Goal: Information Seeking & Learning: Check status

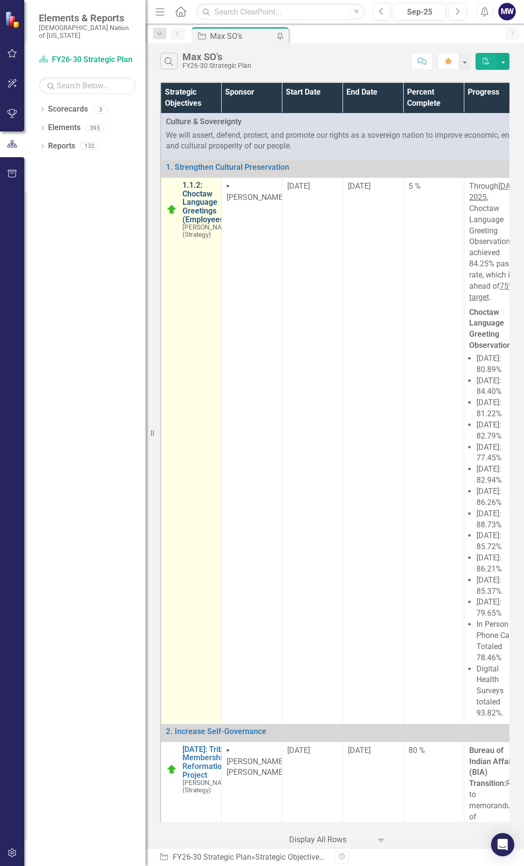
click at [195, 202] on link "1.1.2: Choctaw Language Greetings (Employees)" at bounding box center [207, 202] width 51 height 43
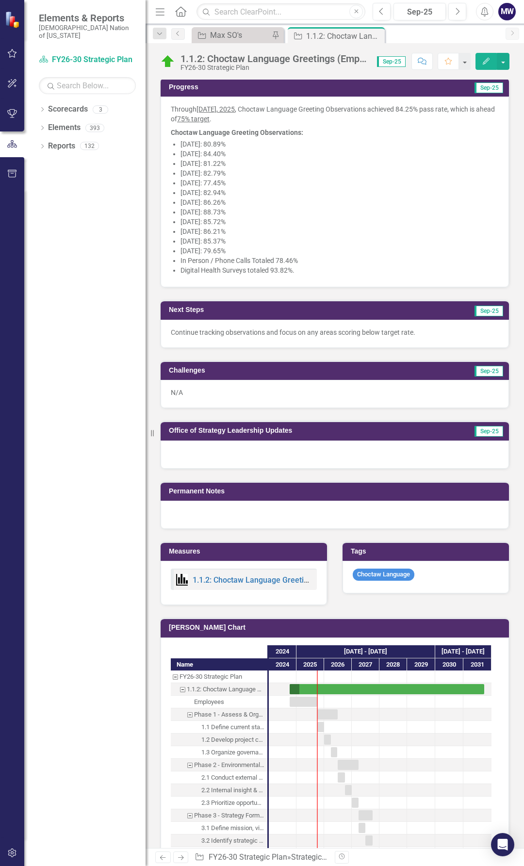
scroll to position [388, 0]
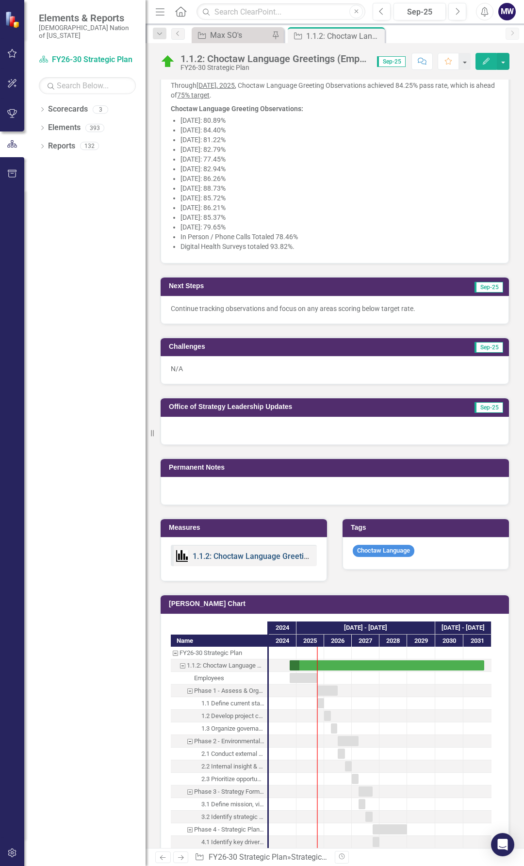
click at [250, 551] on link "1.1.2: Choctaw Language Greetings (Employees) KPIs" at bounding box center [287, 555] width 188 height 9
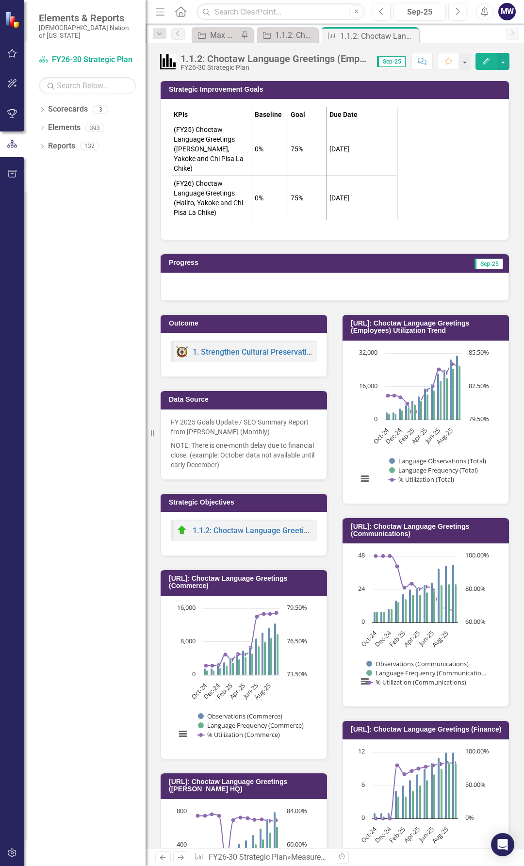
click at [252, 274] on div at bounding box center [335, 287] width 348 height 28
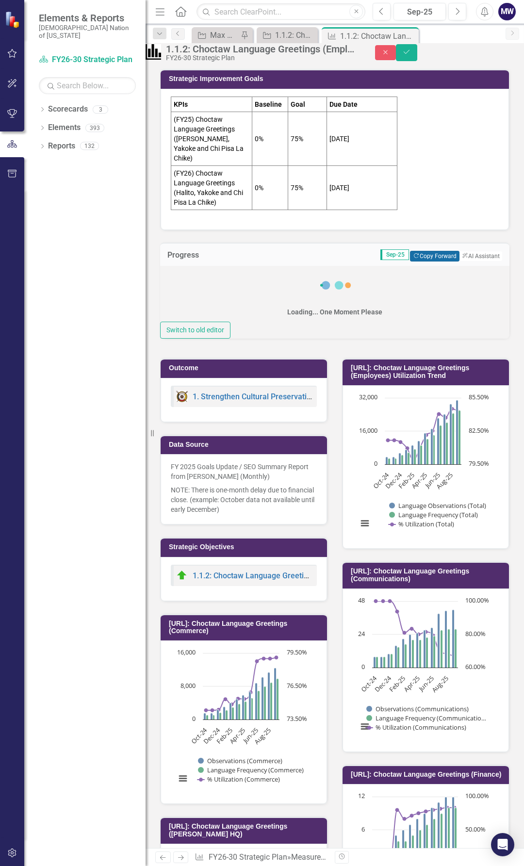
click at [428, 258] on button "Copy Forward Copy Forward" at bounding box center [434, 256] width 49 height 11
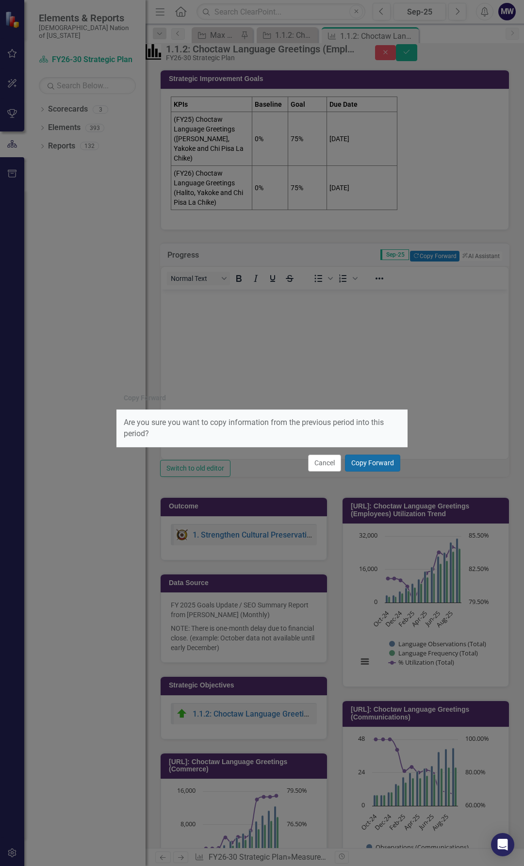
click at [383, 461] on button "Copy Forward" at bounding box center [372, 462] width 55 height 17
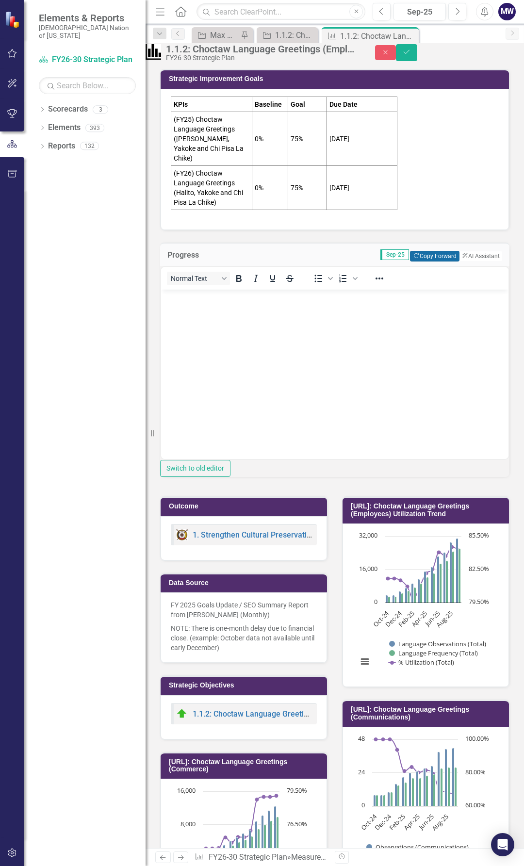
click at [416, 254] on button "Copy Forward Copy Forward" at bounding box center [434, 256] width 49 height 11
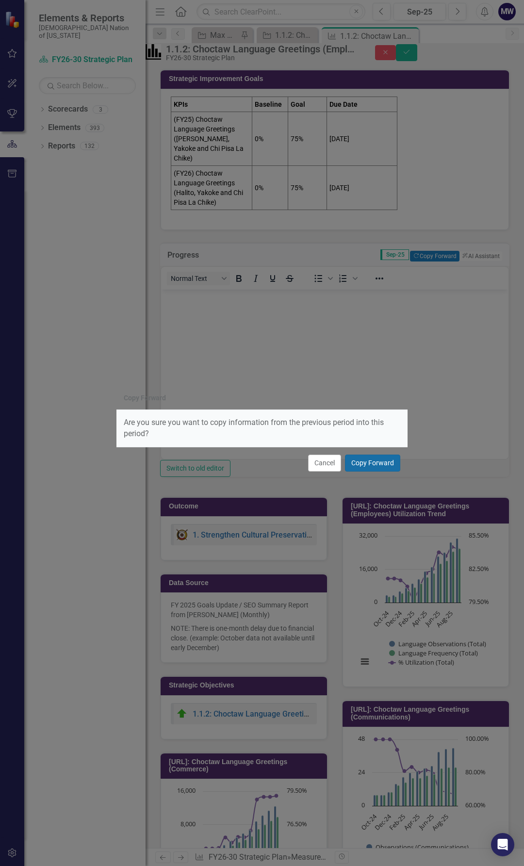
drag, startPoint x: 367, startPoint y: 462, endPoint x: 194, endPoint y: 167, distance: 341.5
click at [367, 462] on button "Copy Forward" at bounding box center [372, 462] width 55 height 17
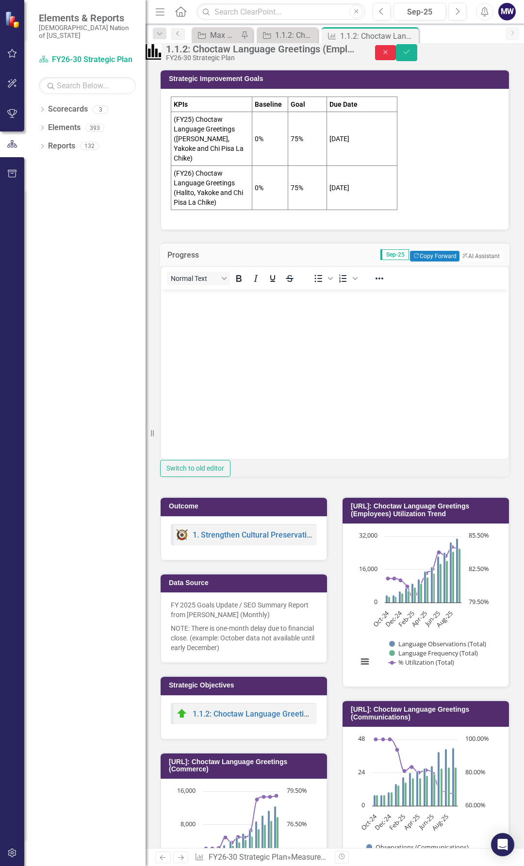
drag, startPoint x: 467, startPoint y: 58, endPoint x: 455, endPoint y: 372, distance: 313.5
click at [390, 56] on icon "Close" at bounding box center [385, 52] width 9 height 7
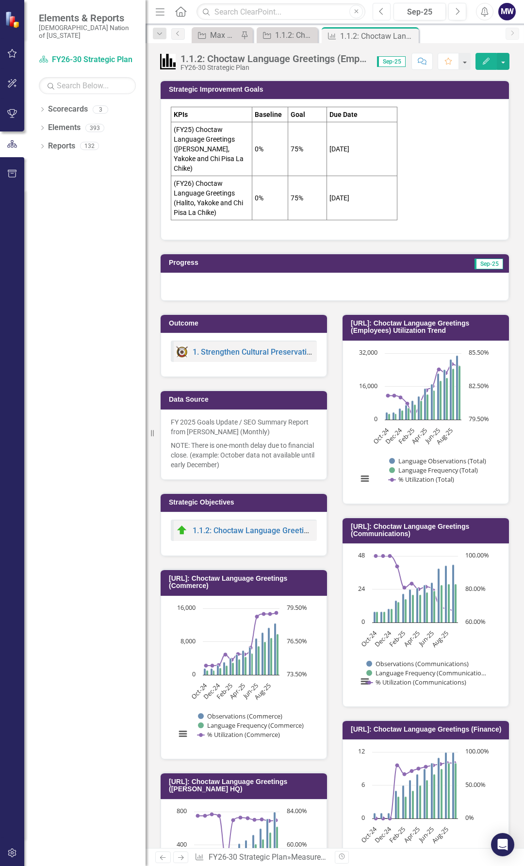
click at [388, 12] on button "Previous" at bounding box center [381, 11] width 18 height 17
click at [274, 35] on link "Strategic Objective 1.1.2: Choctaw Language Greetings (Employees)" at bounding box center [281, 35] width 44 height 12
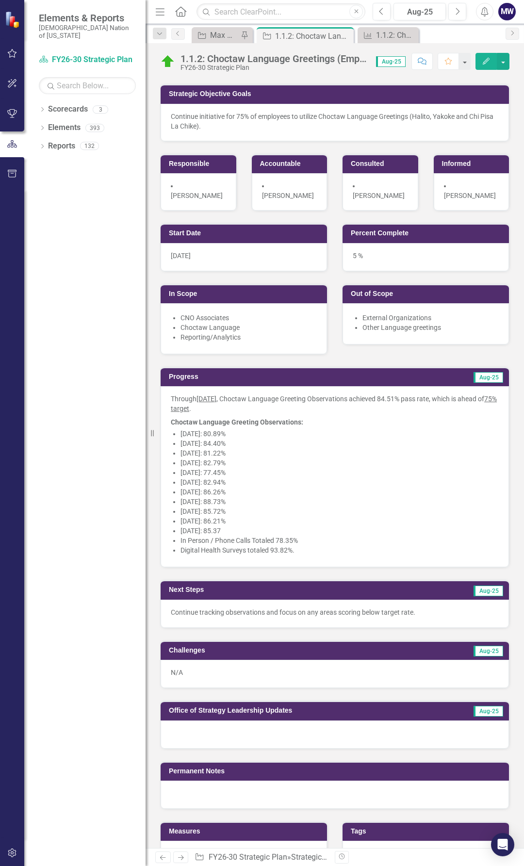
scroll to position [145, 0]
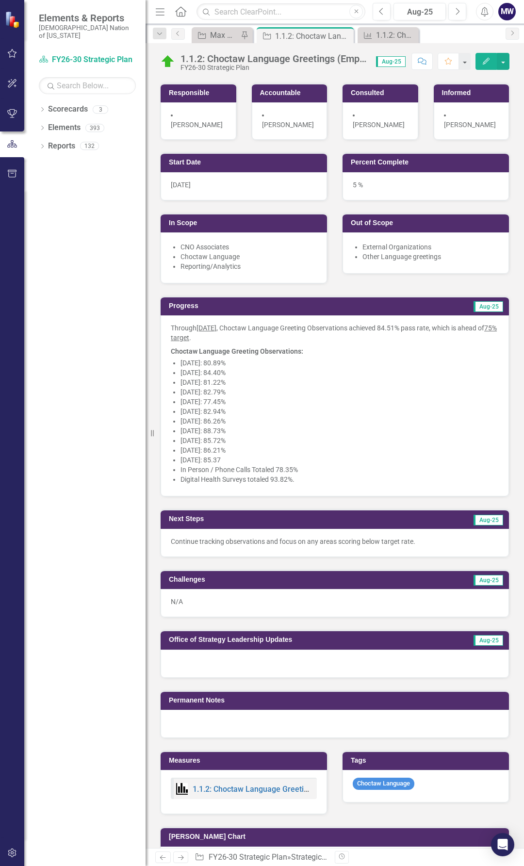
click at [284, 474] on li "Digital Health Surveys totaled 93.82%." at bounding box center [339, 479] width 318 height 10
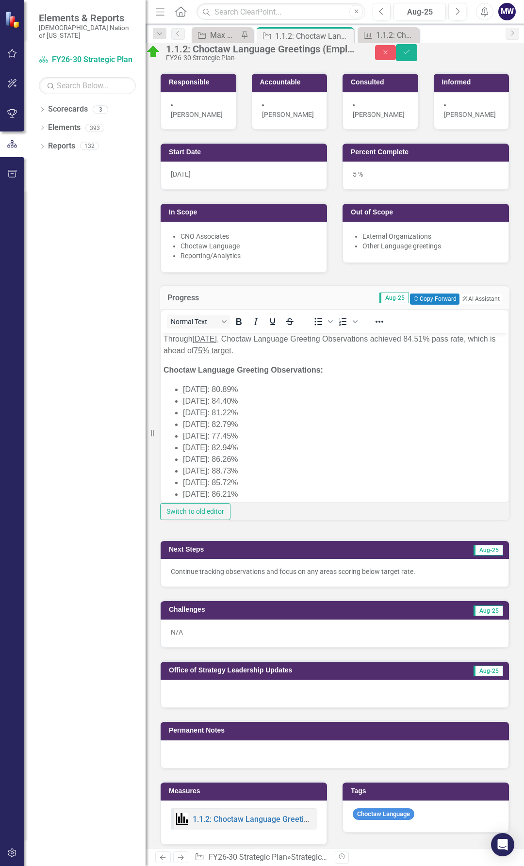
scroll to position [0, 0]
click at [396, 52] on button "Close" at bounding box center [385, 52] width 21 height 15
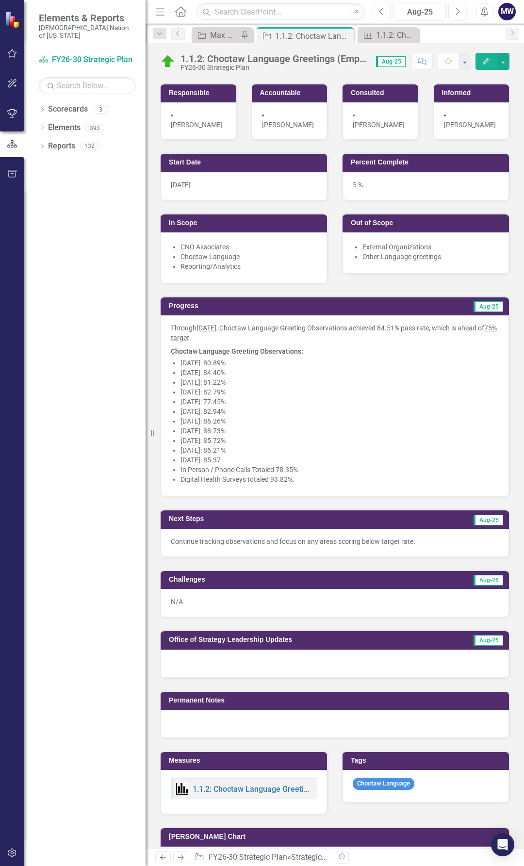
click at [379, 16] on button "Previous" at bounding box center [381, 11] width 18 height 17
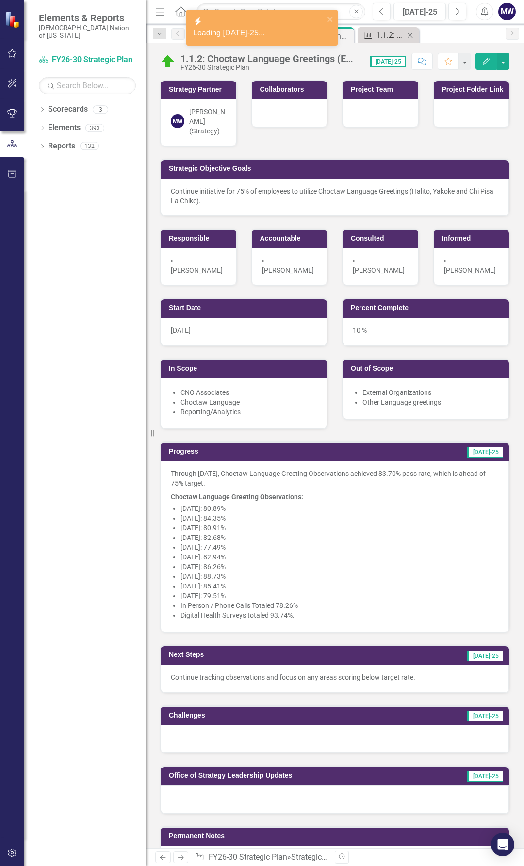
click at [385, 33] on div "1.1.2: Choctaw Language Greetings (Employees) KPIs" at bounding box center [390, 35] width 28 height 12
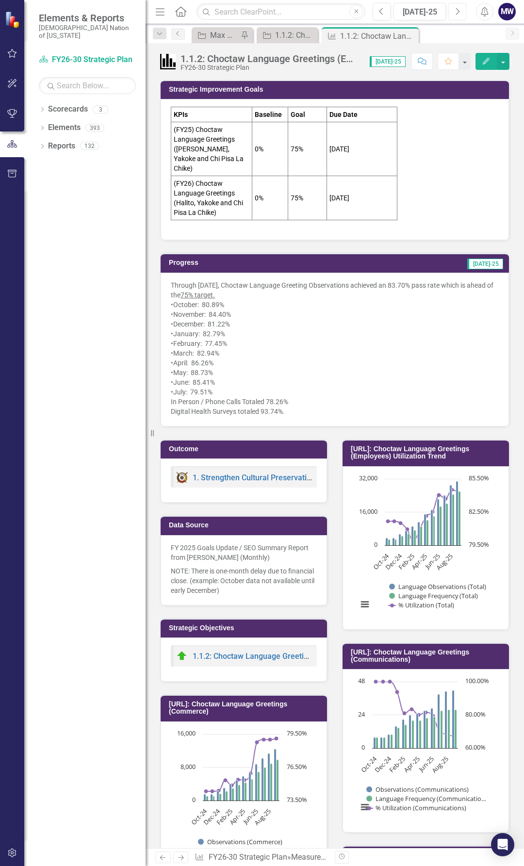
click at [457, 11] on icon "Next" at bounding box center [456, 11] width 5 height 9
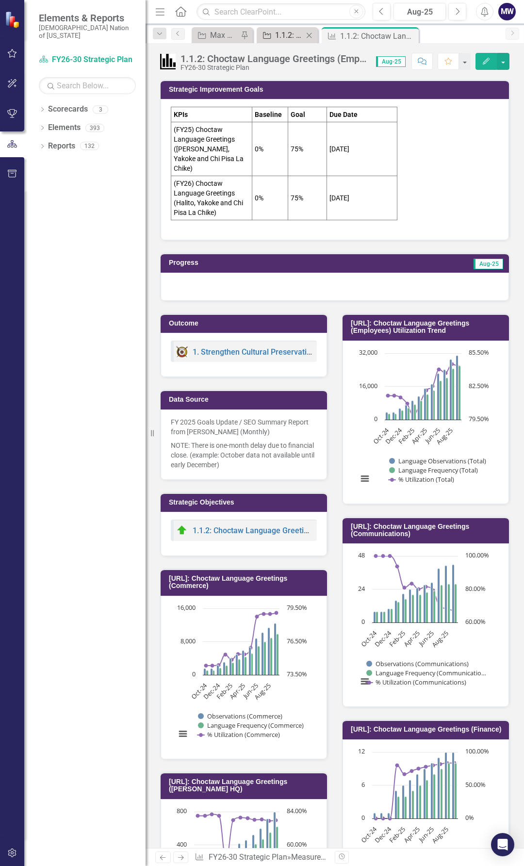
click at [296, 41] on div "1.1.2: Choctaw Language Greetings (Employees)" at bounding box center [289, 35] width 28 height 12
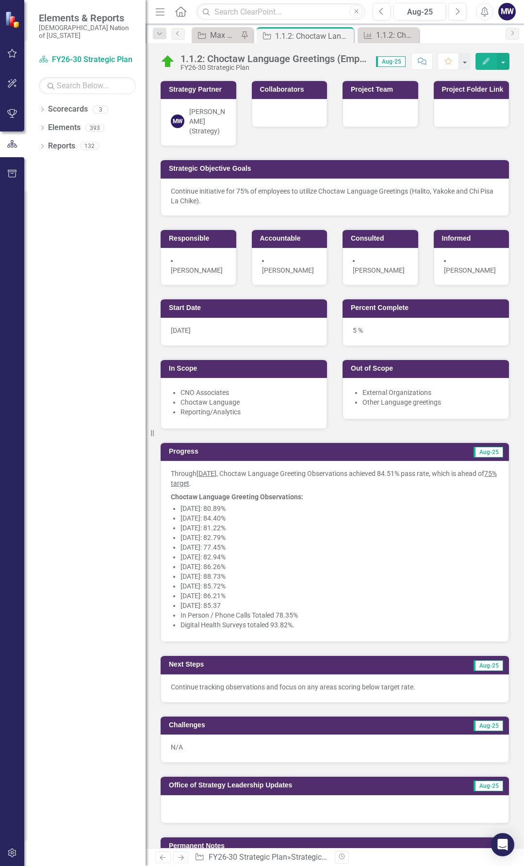
click at [280, 620] on li "Digital Health Surveys totaled 93.82%." at bounding box center [339, 625] width 318 height 10
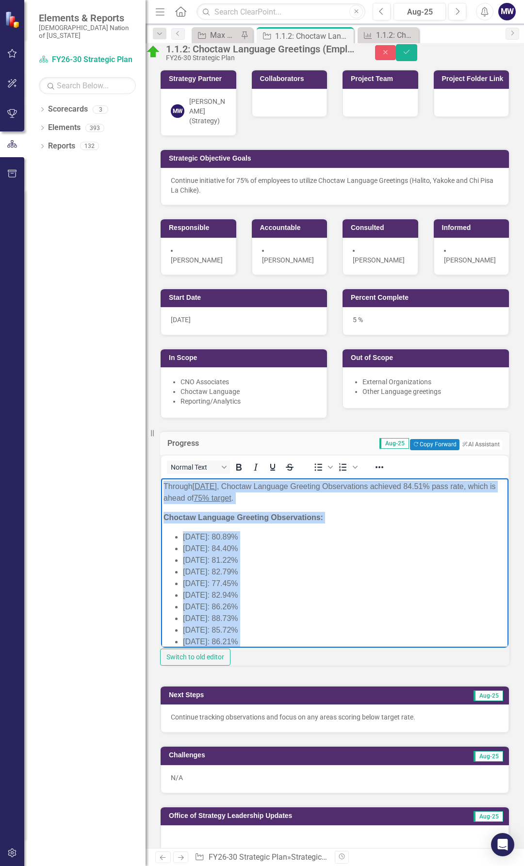
drag, startPoint x: 315, startPoint y: 632, endPoint x: 150, endPoint y: 481, distance: 224.2
click at [161, 481] on html "Through [DATE] , Choctaw Language Greeting Observations achieved 84.51% pass ra…" at bounding box center [334, 585] width 347 height 214
copy body "Through [DATE] , Choctaw Language Greeting Observations achieved 84.51% pass ra…"
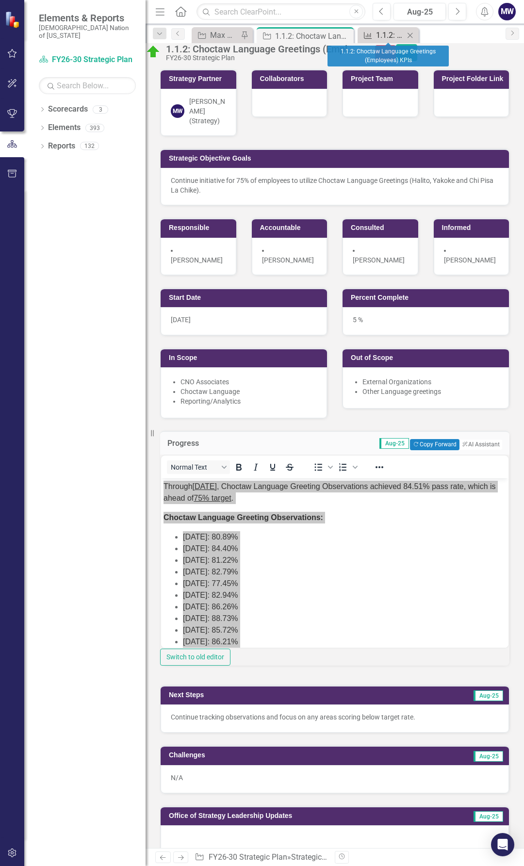
click at [391, 31] on div "1.1.2: Choctaw Language Greetings (Employees) KPIs" at bounding box center [390, 35] width 28 height 12
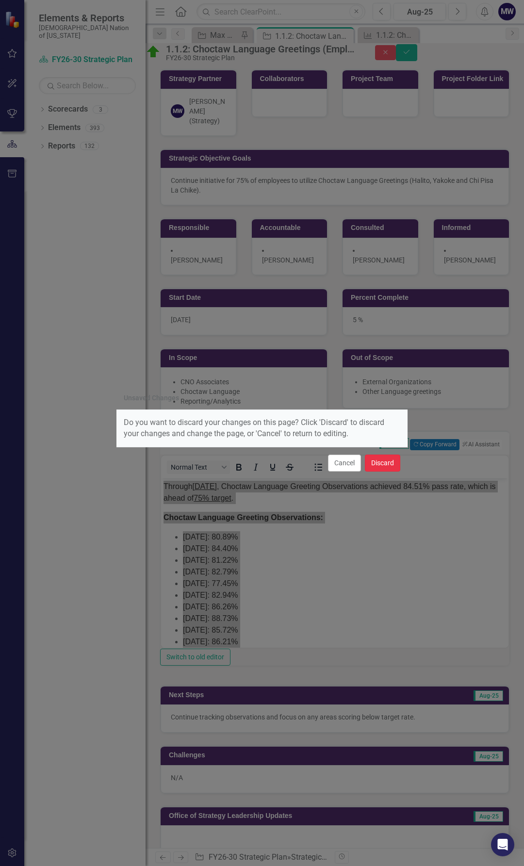
click at [378, 466] on button "Discard" at bounding box center [382, 462] width 35 height 17
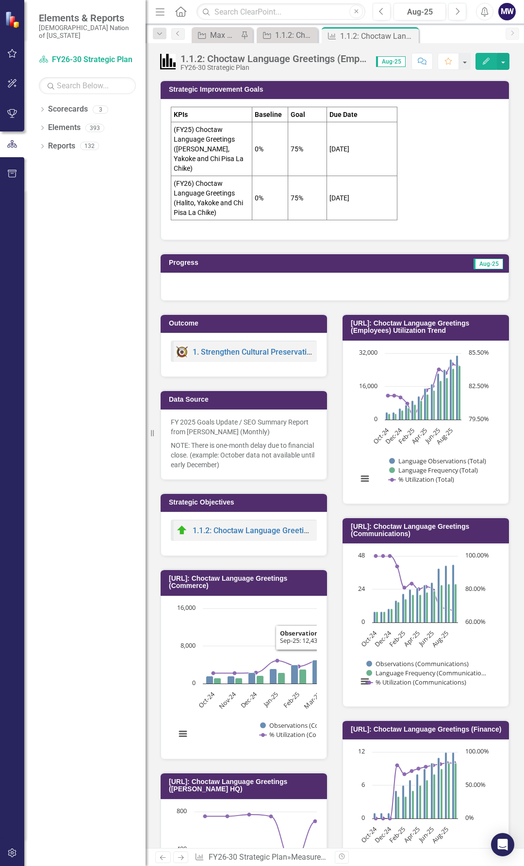
click at [280, 274] on div at bounding box center [335, 287] width 348 height 28
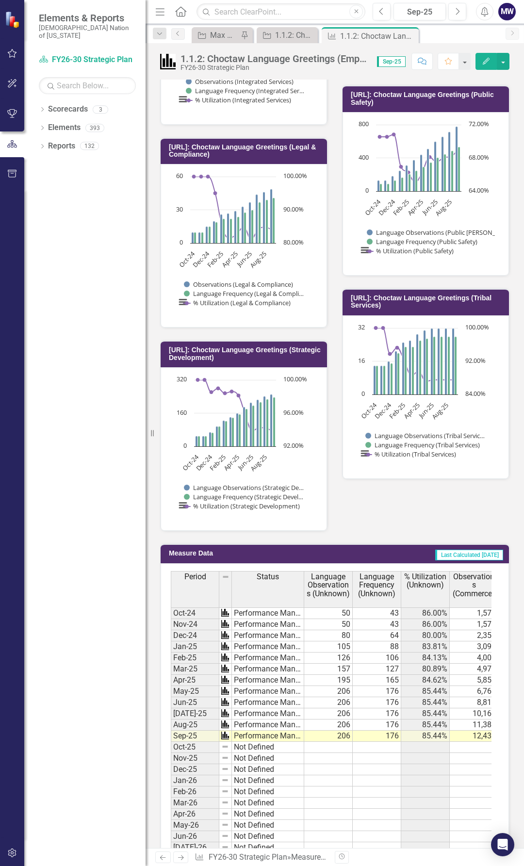
scroll to position [1406, 0]
